Goal: Check status: Check status

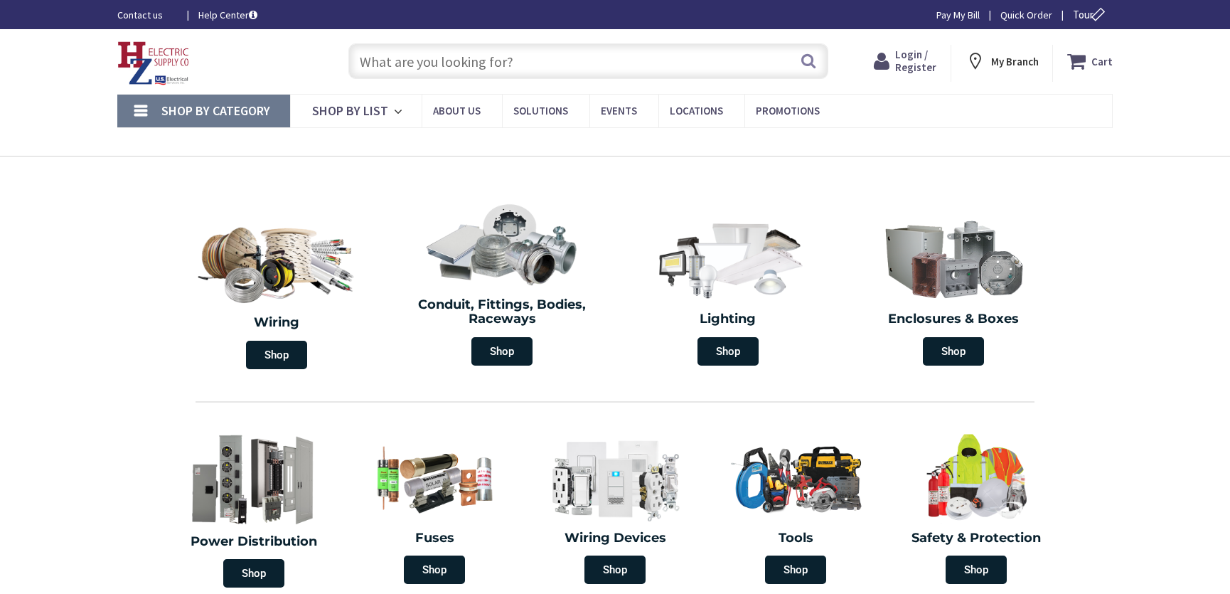
click at [912, 63] on span "Login / Register" at bounding box center [915, 61] width 41 height 26
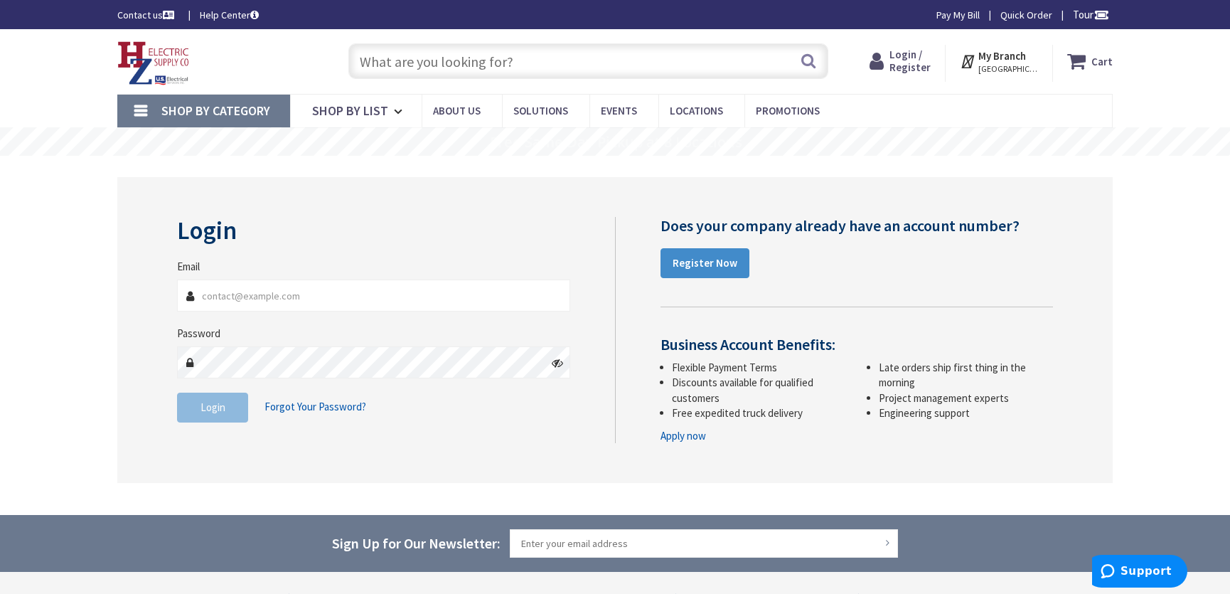
type input "simard@pathfindertech.org"
click at [221, 409] on span "Login" at bounding box center [213, 407] width 25 height 14
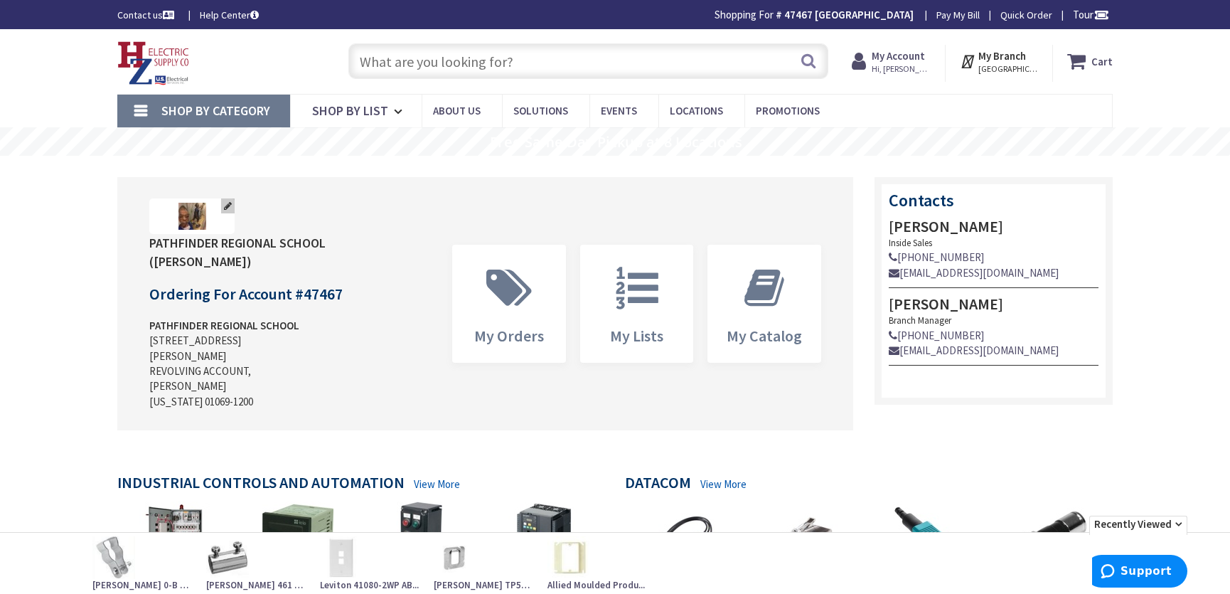
click at [187, 216] on div "Upload Logo" at bounding box center [191, 216] width 85 height 36
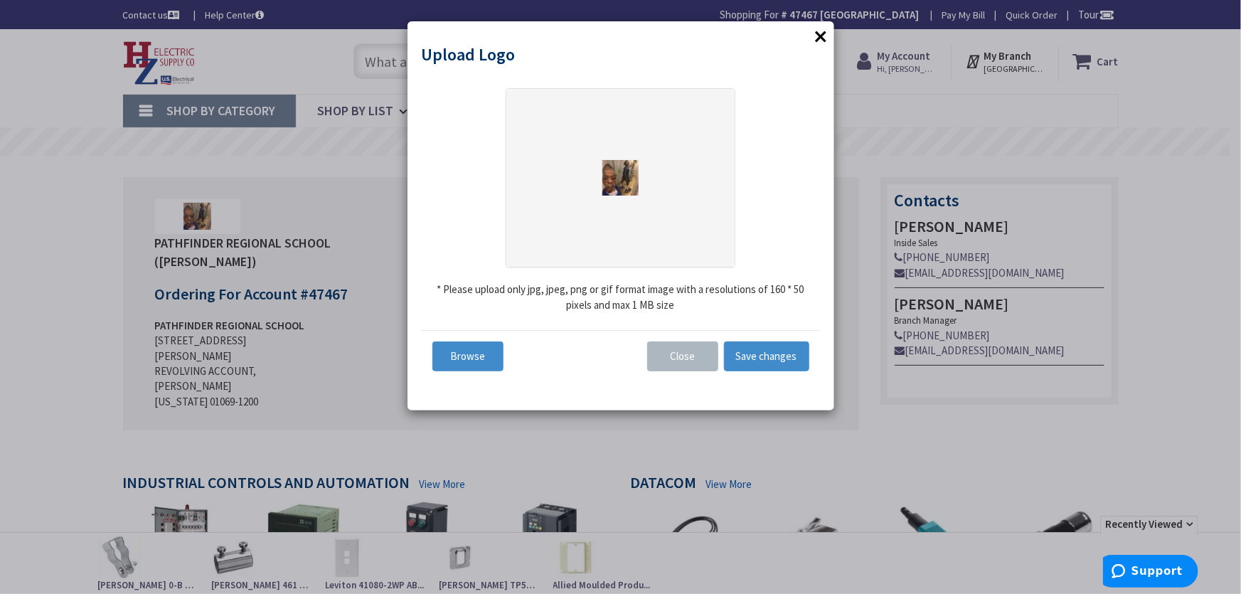
click at [821, 37] on span "×" at bounding box center [821, 35] width 14 height 33
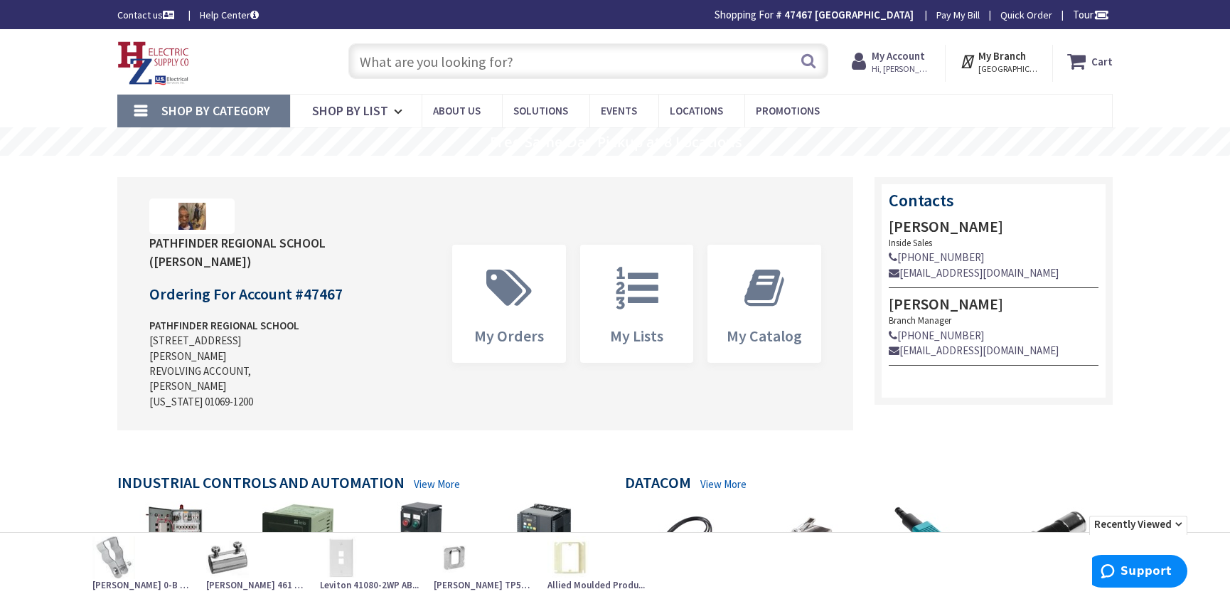
click at [904, 61] on strong "My Account" at bounding box center [898, 56] width 53 height 14
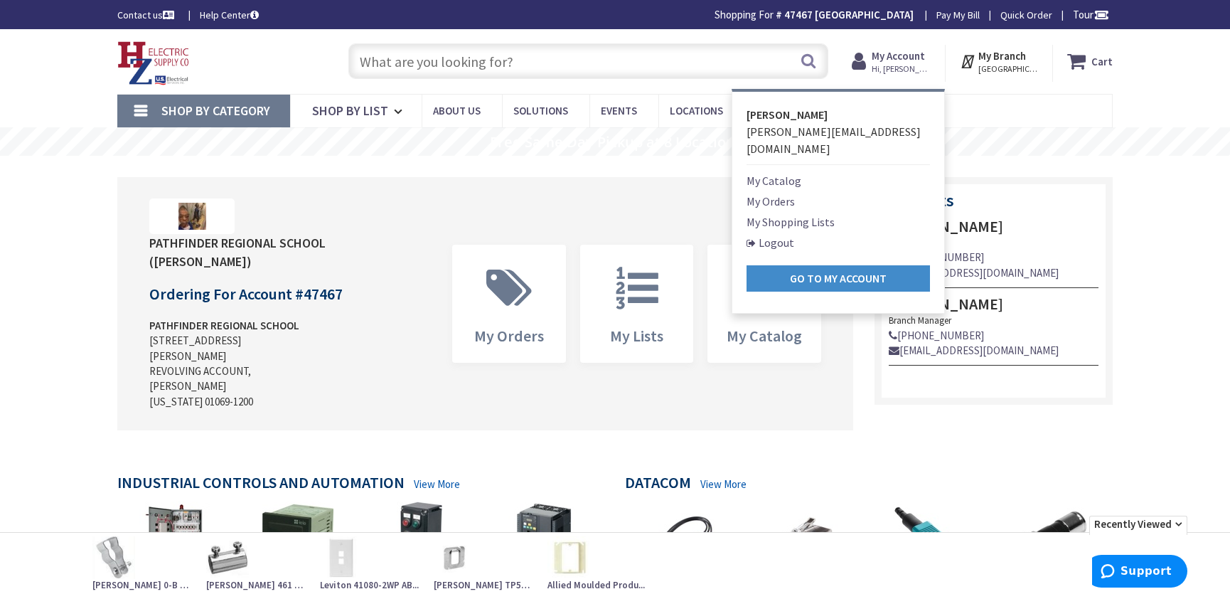
click at [782, 193] on link "My Orders" at bounding box center [771, 201] width 48 height 17
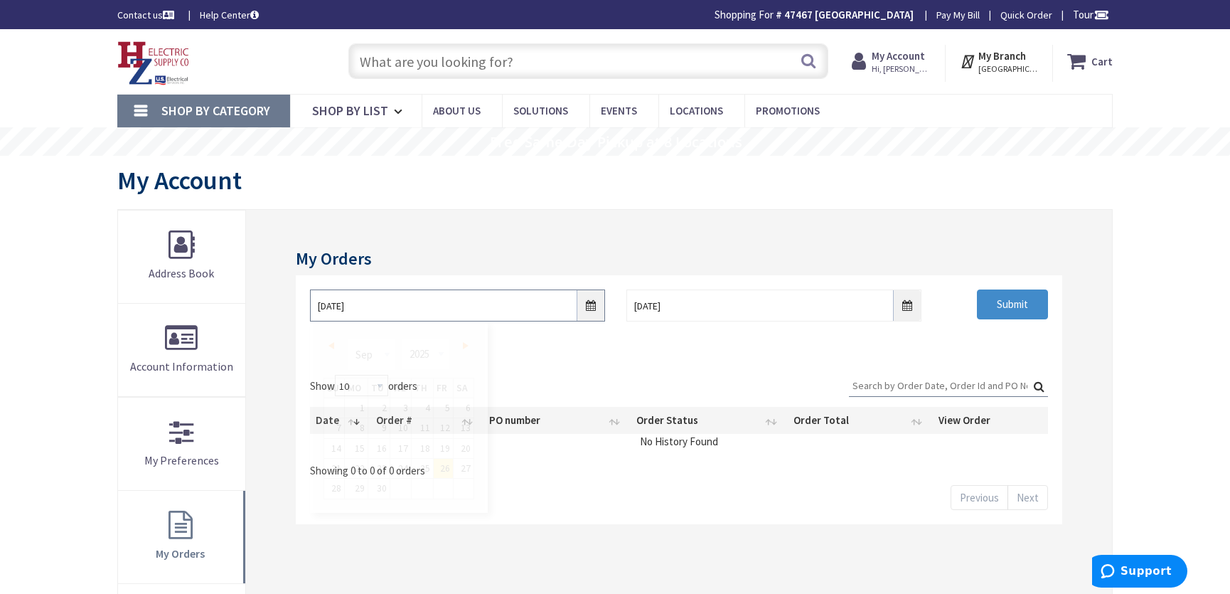
click at [588, 303] on input "9/26/2025" at bounding box center [457, 305] width 295 height 32
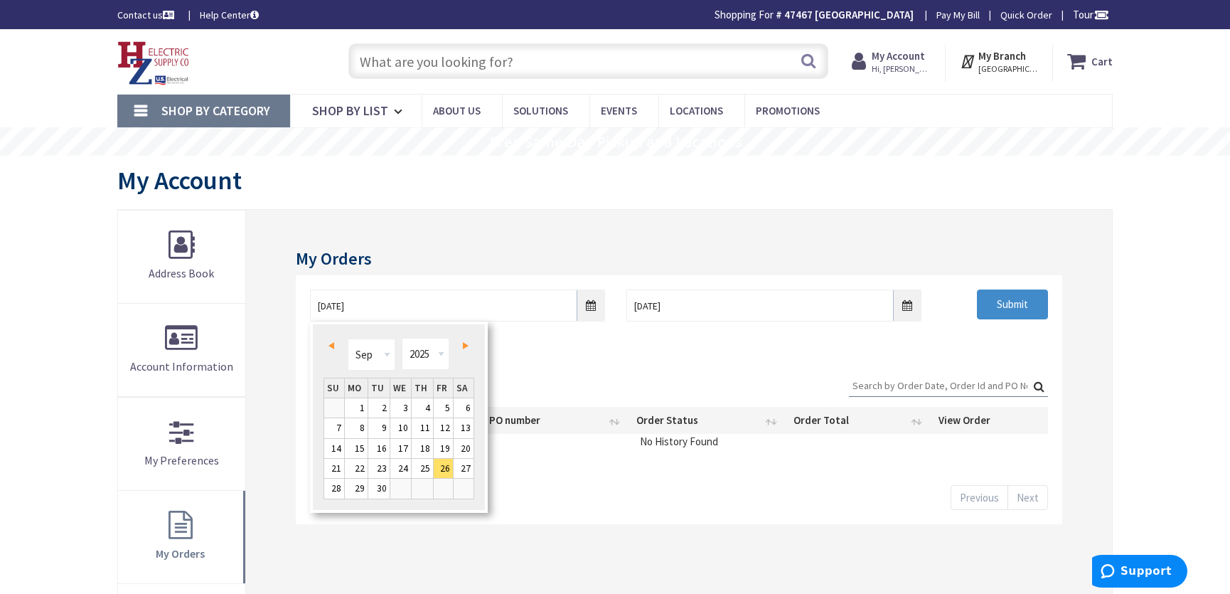
click at [329, 345] on span "Prev" at bounding box center [332, 345] width 6 height 7
click at [461, 487] on link "30" at bounding box center [464, 488] width 20 height 19
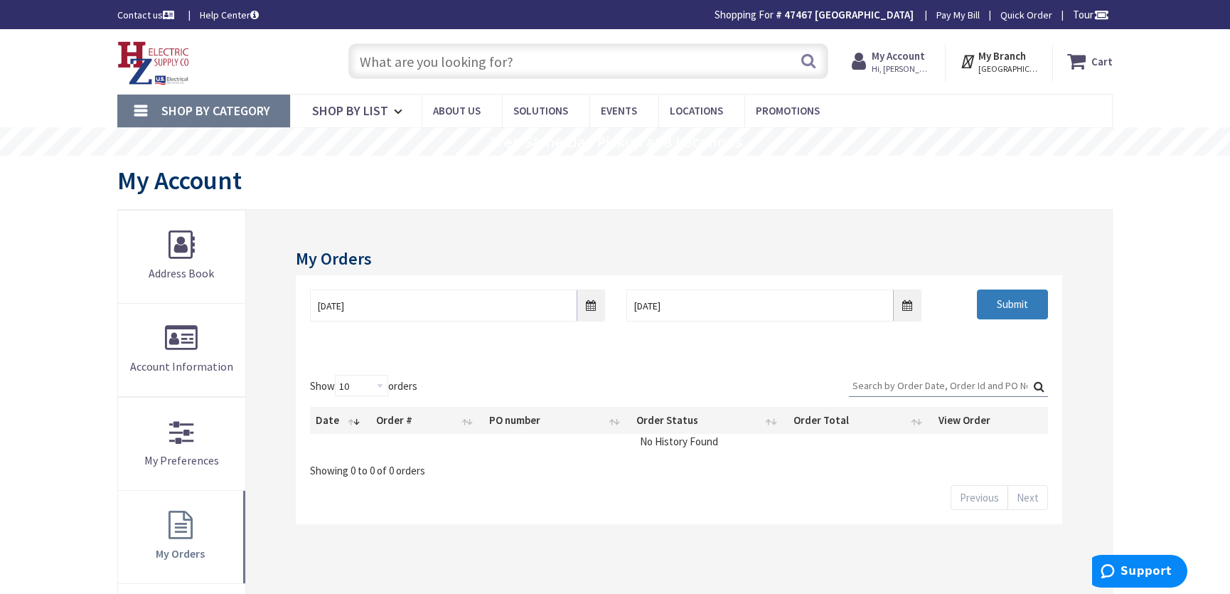
click at [1015, 304] on input "Submit" at bounding box center [1012, 304] width 71 height 30
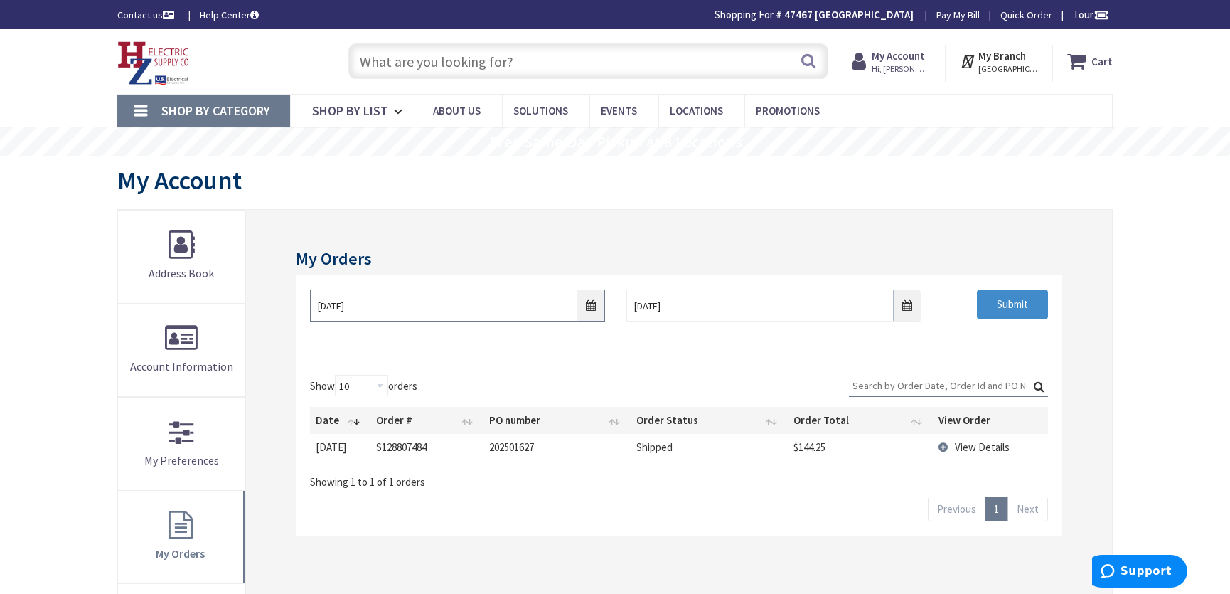
click at [432, 306] on input "08/30/2025" at bounding box center [457, 305] width 295 height 32
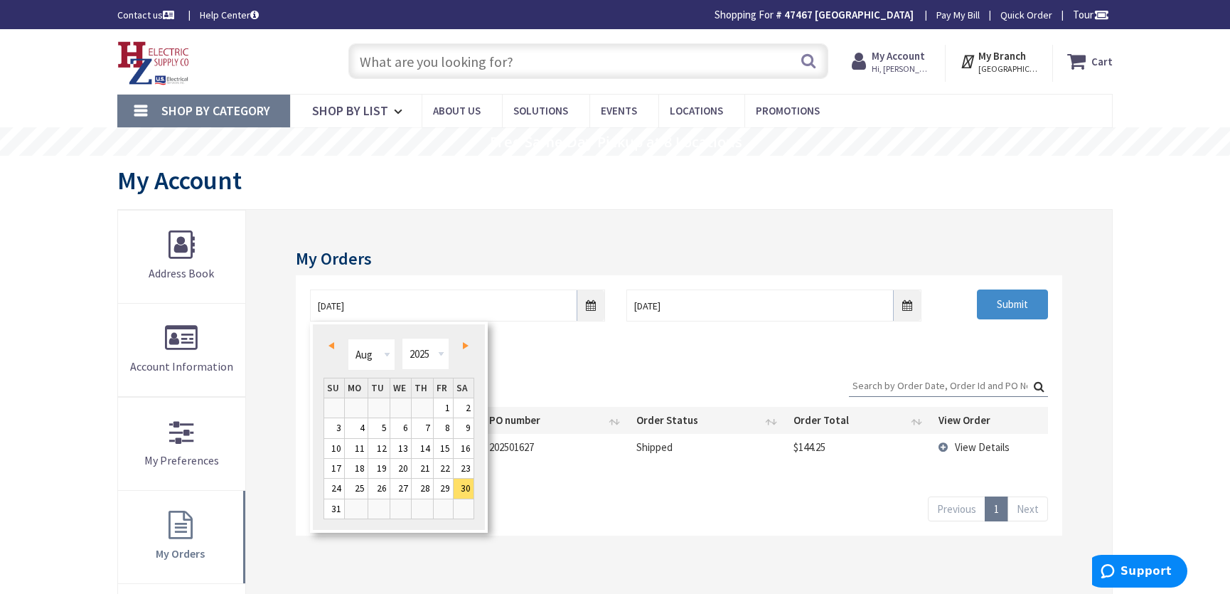
click at [331, 348] on span "Prev" at bounding box center [332, 345] width 6 height 7
click at [331, 347] on span "Prev" at bounding box center [332, 345] width 6 height 7
click at [466, 343] on span "Next" at bounding box center [466, 345] width 6 height 7
click at [363, 448] on link "16" at bounding box center [356, 448] width 22 height 19
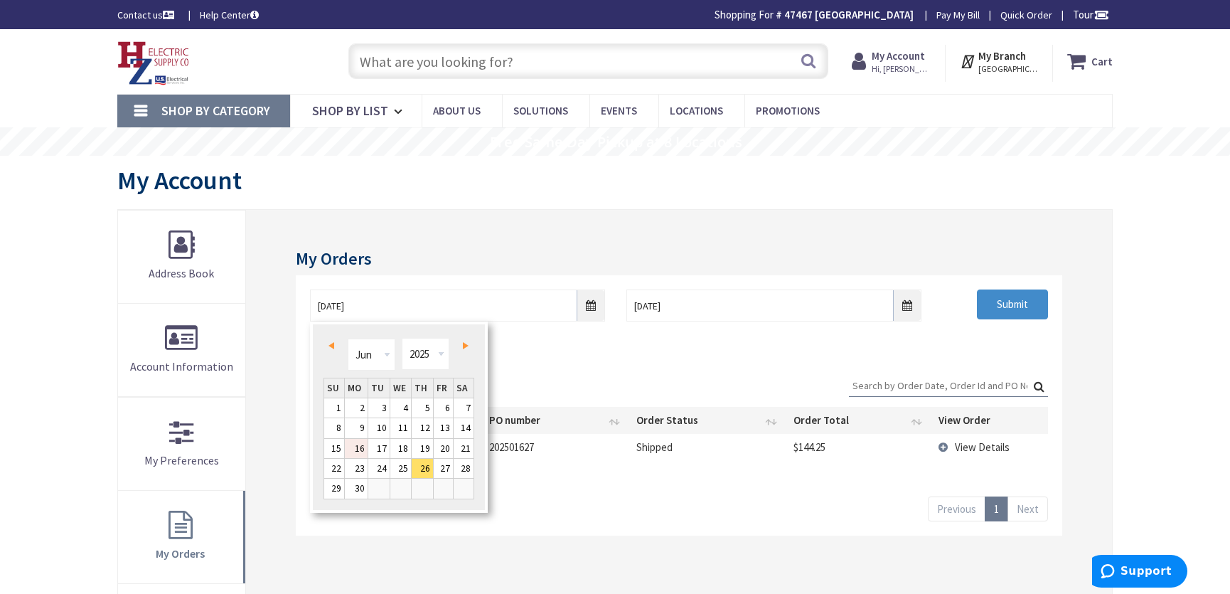
type input "06/16/2025"
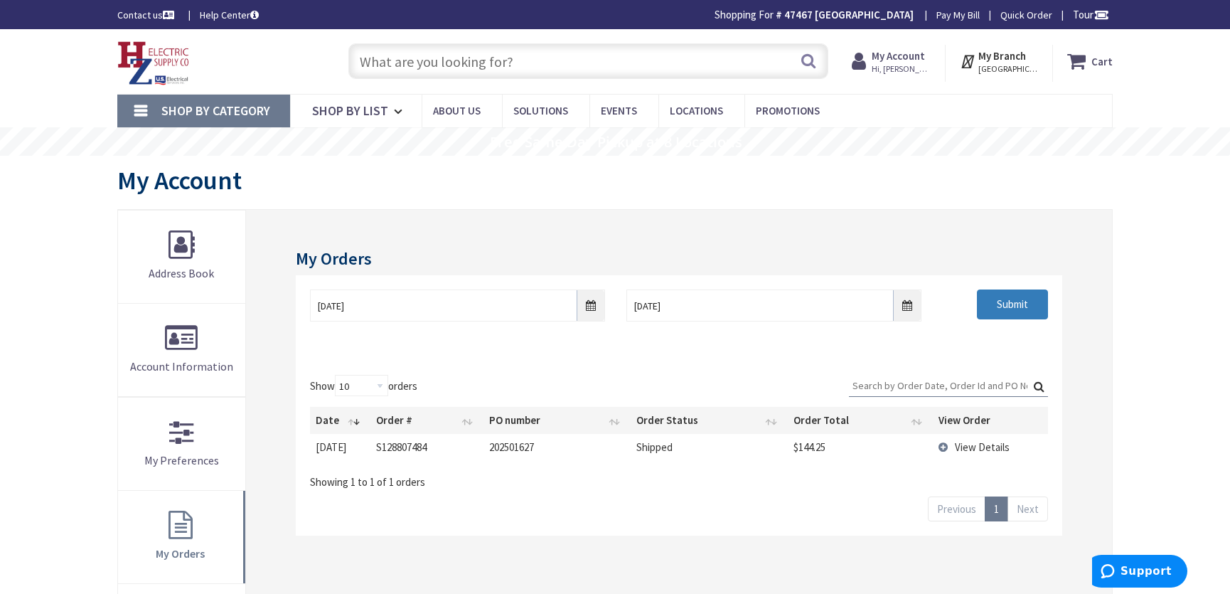
click at [998, 310] on input "Submit" at bounding box center [1012, 304] width 71 height 30
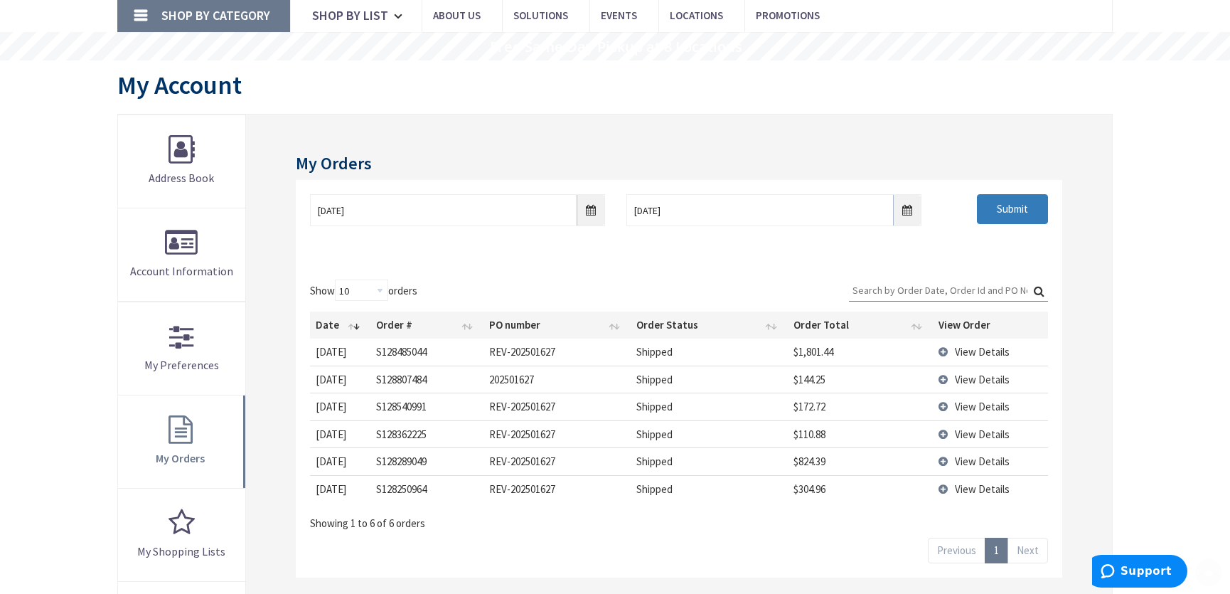
scroll to position [129, 0]
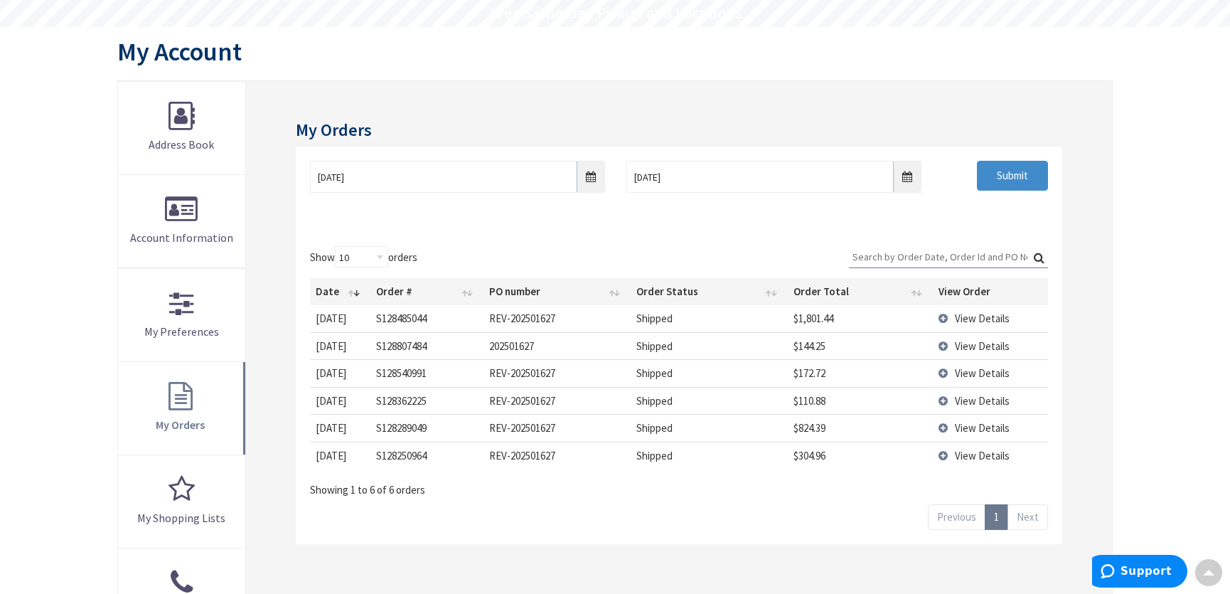
click at [969, 316] on span "View Details" at bounding box center [982, 318] width 55 height 14
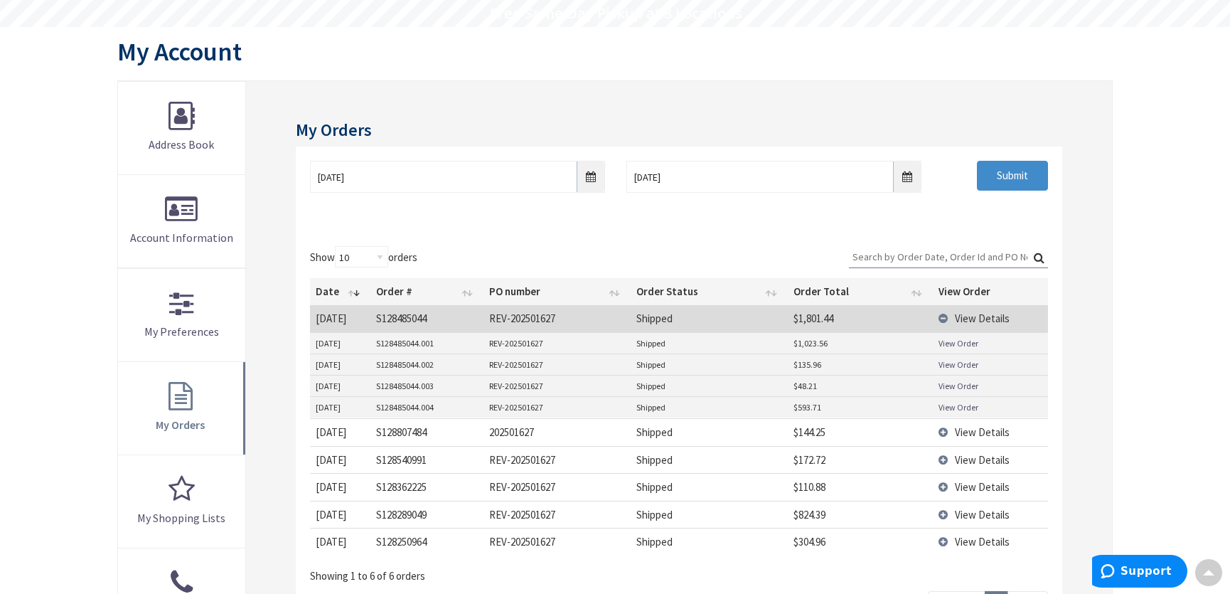
scroll to position [193, 0]
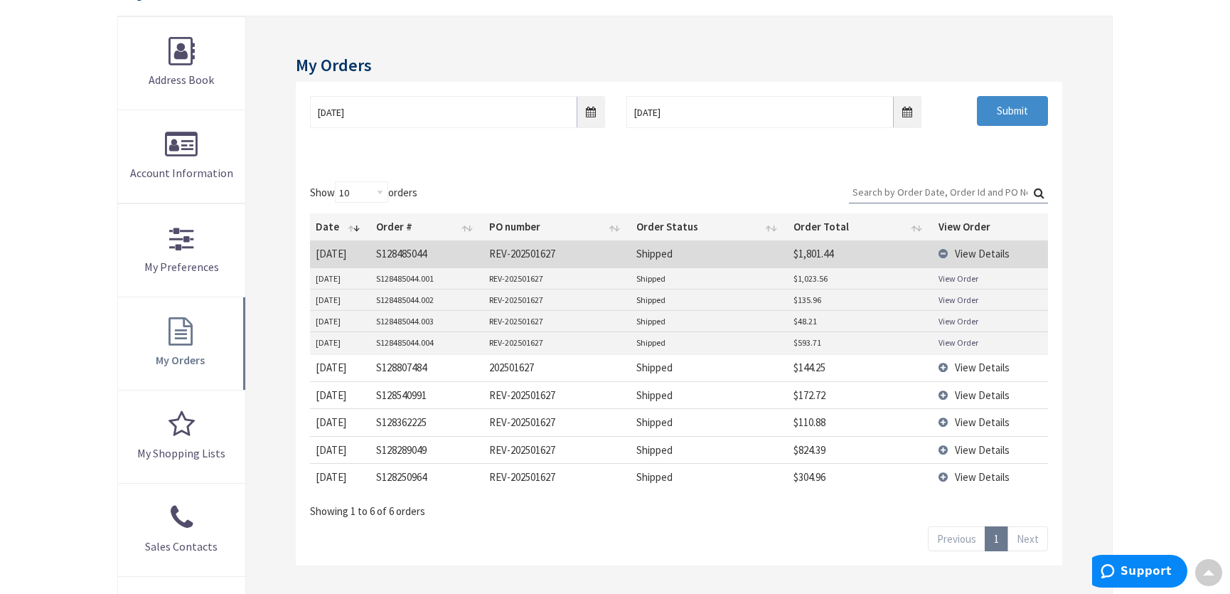
click at [457, 363] on td "S128807484" at bounding box center [427, 366] width 114 height 27
click at [983, 367] on span "View Details" at bounding box center [982, 368] width 55 height 14
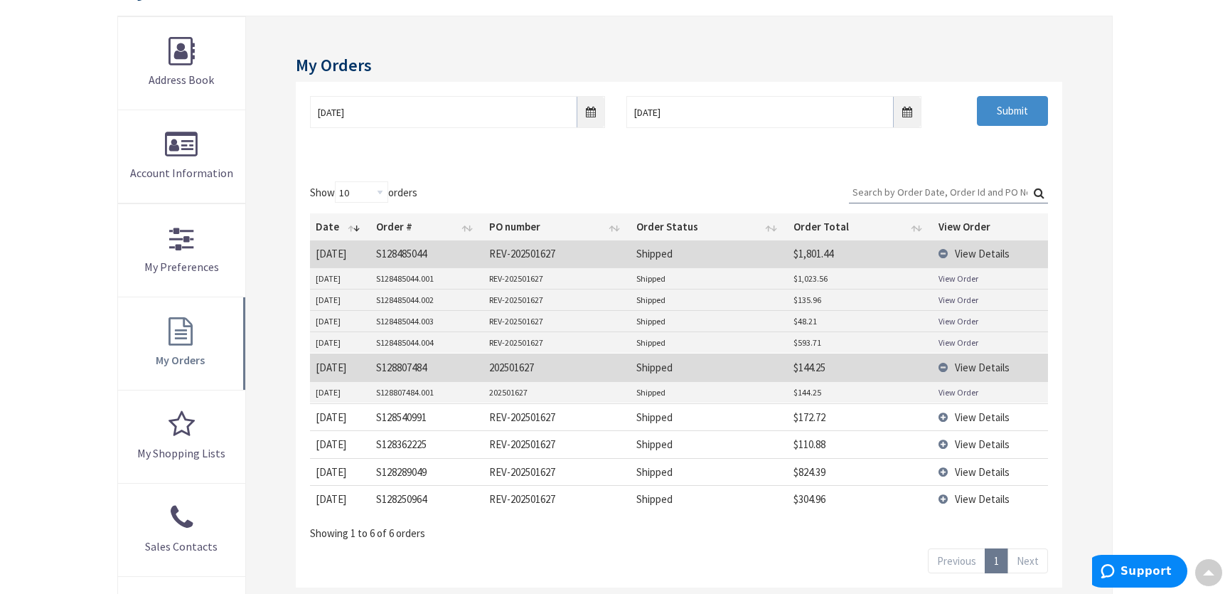
click at [961, 416] on span "View Details" at bounding box center [982, 417] width 55 height 14
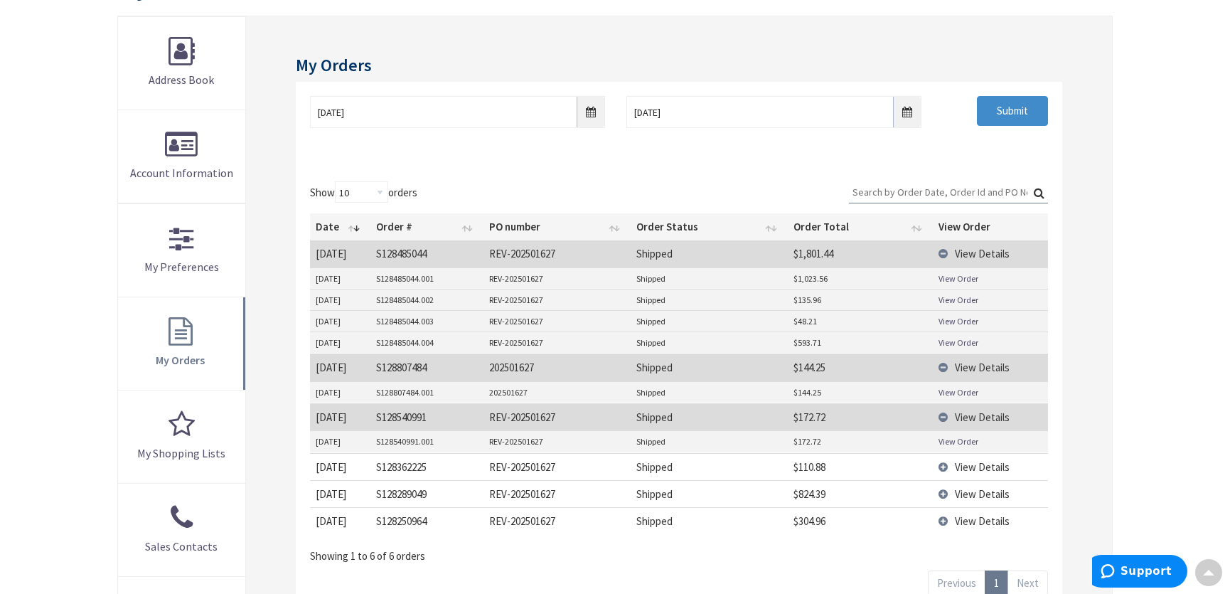
click at [968, 465] on span "View Details" at bounding box center [982, 467] width 55 height 14
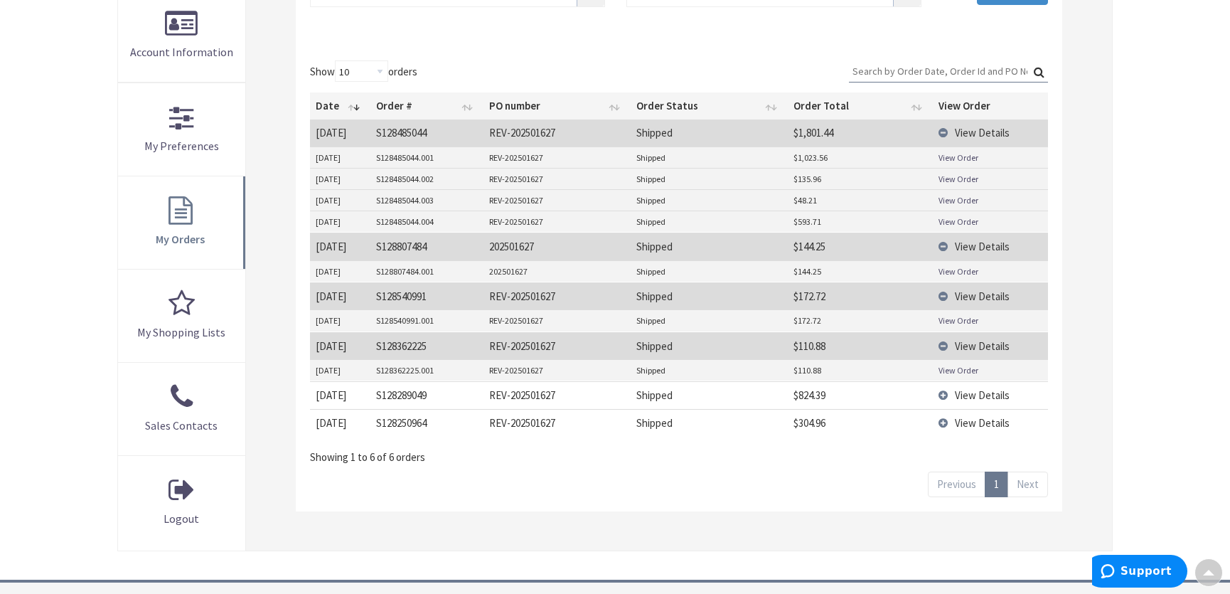
scroll to position [323, 0]
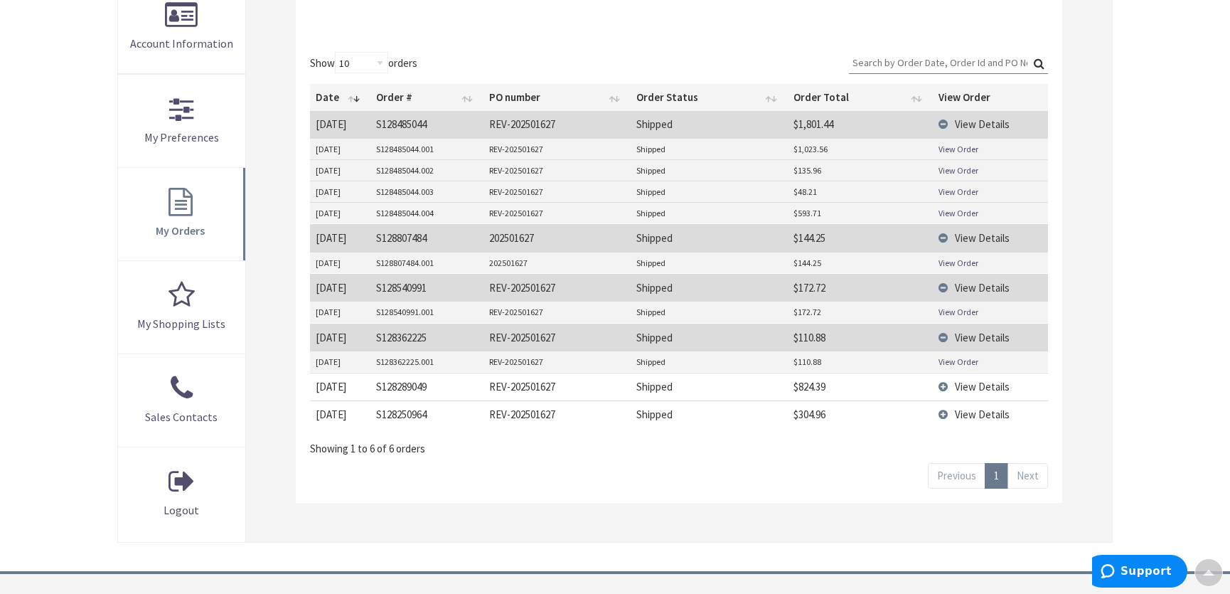
click at [963, 385] on span "View Details" at bounding box center [982, 387] width 55 height 14
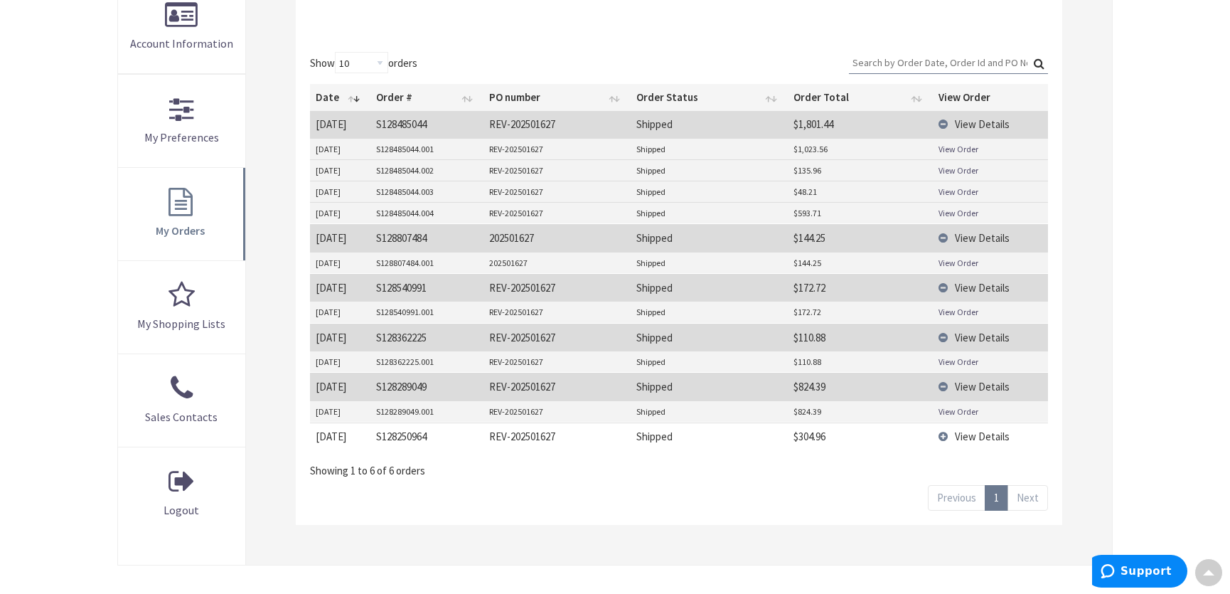
click at [962, 433] on span "View Details" at bounding box center [982, 436] width 55 height 14
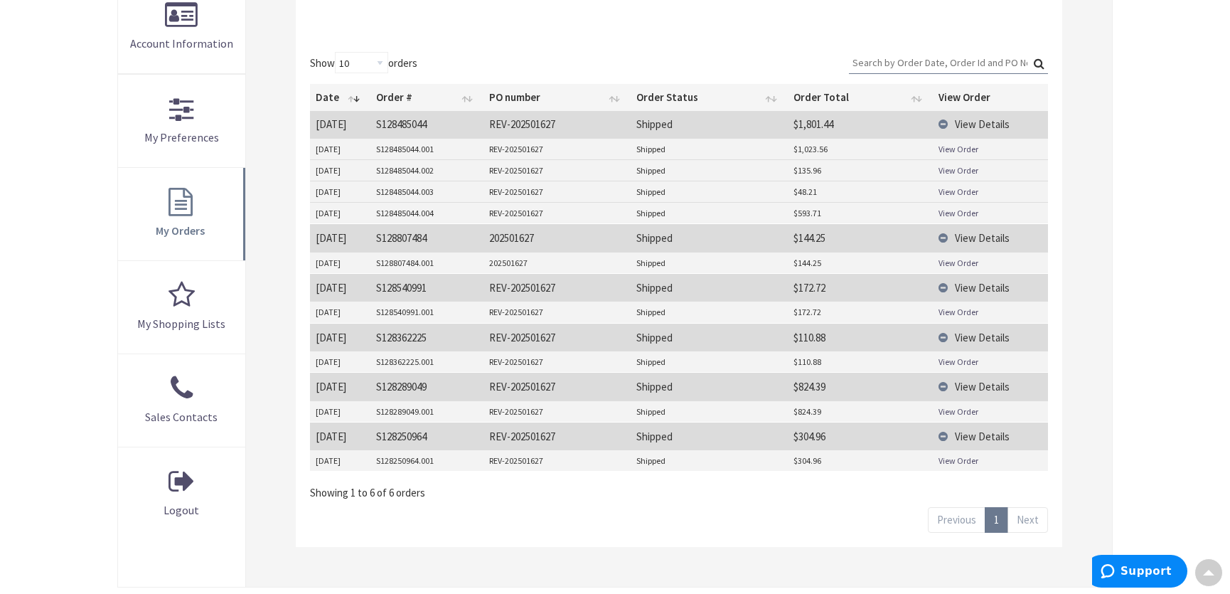
click at [954, 208] on link "View Order" at bounding box center [959, 213] width 40 height 12
drag, startPoint x: 262, startPoint y: 26, endPoint x: 388, endPoint y: 45, distance: 127.2
click at [394, 41] on div "My Orders 06/16/2025 10/3/2025 Submit Show 10 25 50 100 orders Search: Date Ord…" at bounding box center [679, 237] width 866 height 700
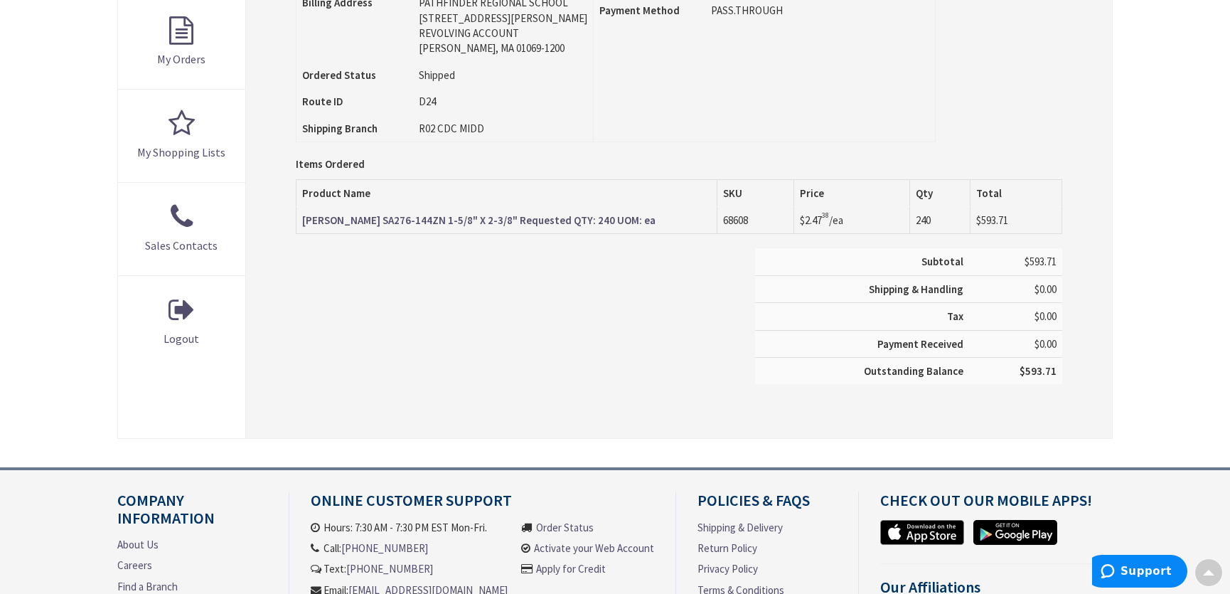
scroll to position [517, 0]
